Goal: Task Accomplishment & Management: Use online tool/utility

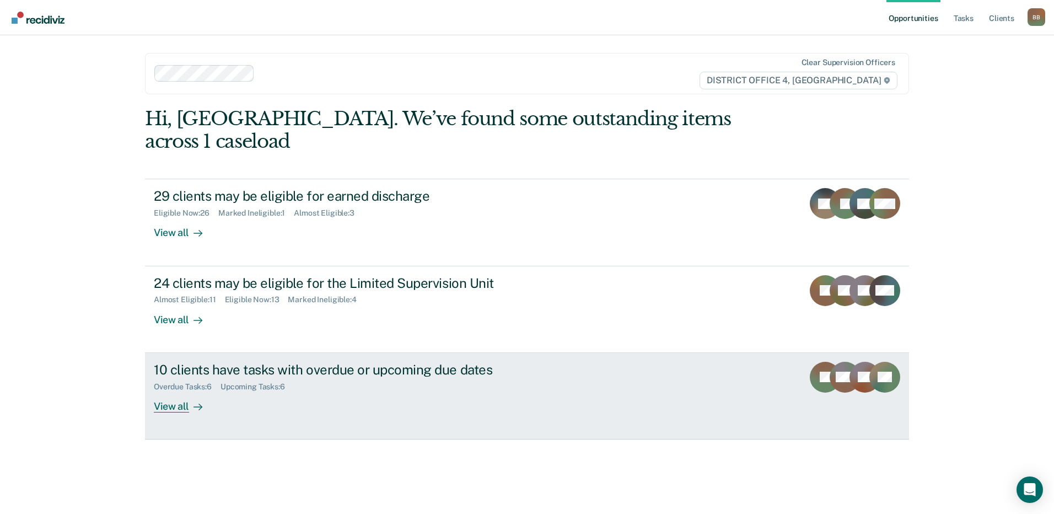
click at [344, 378] on div "Overdue Tasks : 6 Upcoming Tasks : 6" at bounding box center [347, 385] width 387 height 14
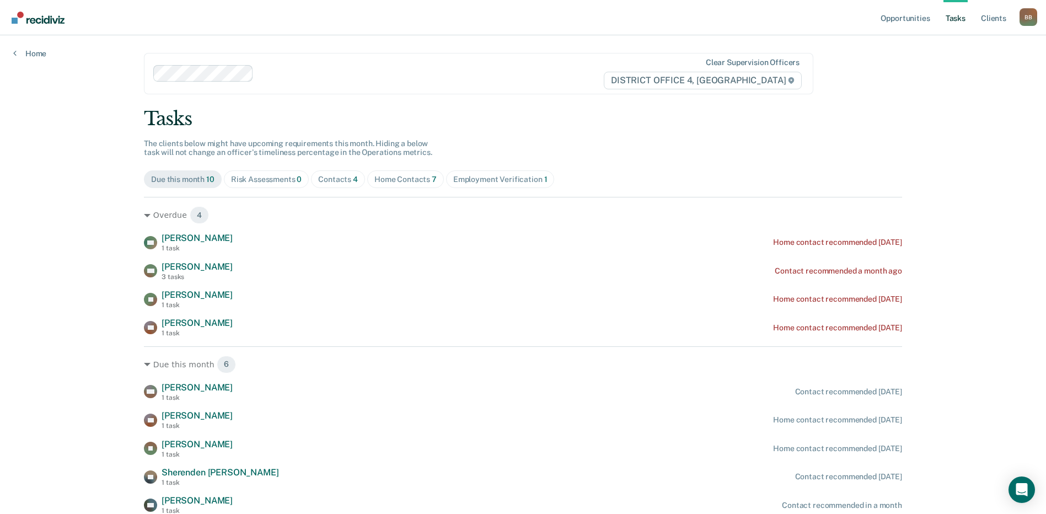
click at [495, 178] on div "Employment Verification 1" at bounding box center [500, 179] width 94 height 9
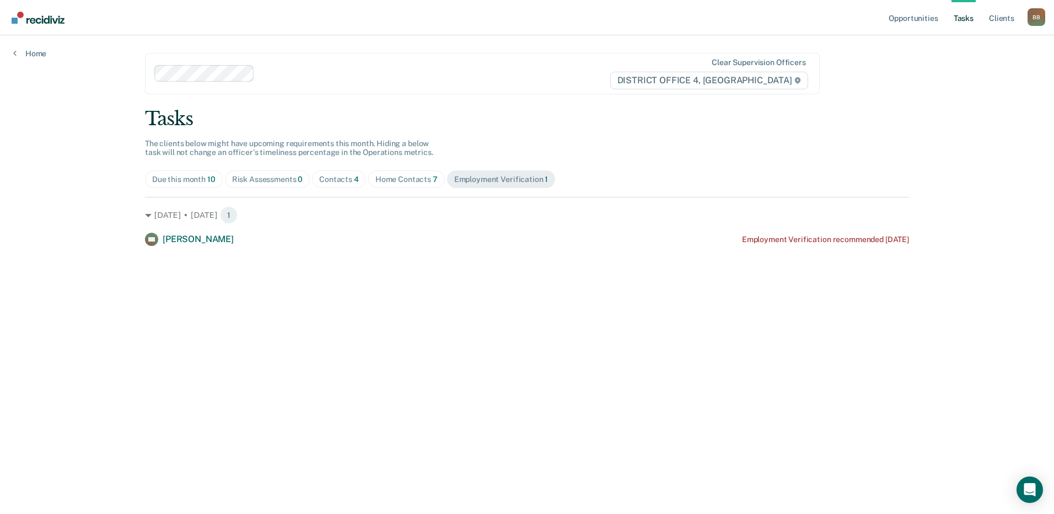
click at [191, 180] on div "Due this month 10" at bounding box center [183, 179] width 63 height 9
